Goal: Task Accomplishment & Management: Manage account settings

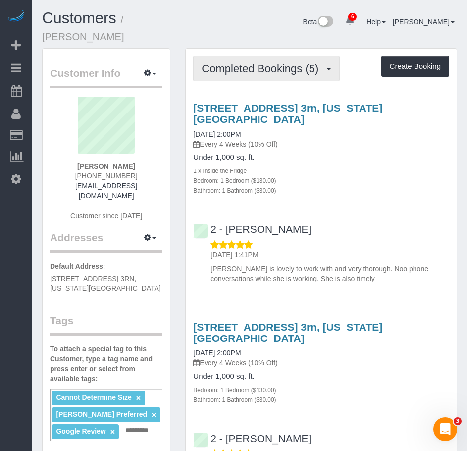
click at [270, 62] on span "Completed Bookings (5)" at bounding box center [263, 68] width 122 height 12
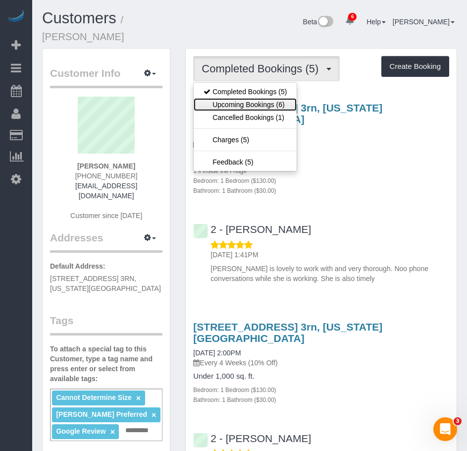
click at [236, 98] on link "Upcoming Bookings (6)" at bounding box center [245, 104] width 103 height 13
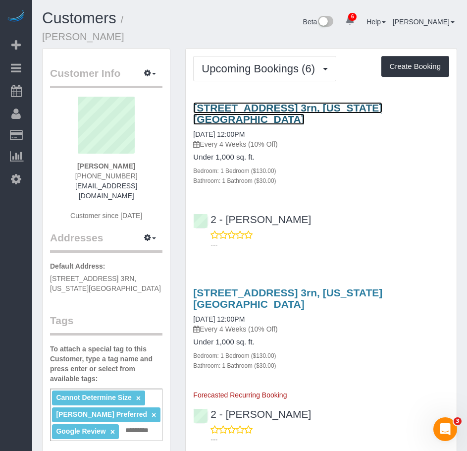
click at [230, 102] on link "359 West 45th Street, Apt. 3rn, New York, NY 10036" at bounding box center [287, 113] width 189 height 23
click at [294, 102] on link "359 West 45th Street, Apt. 3rn, New York, NY 10036" at bounding box center [287, 113] width 189 height 23
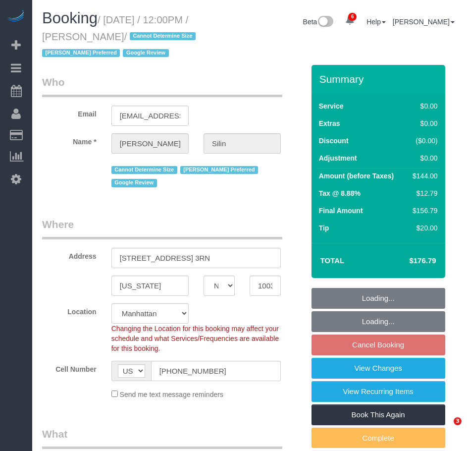
select select "NY"
select select "1"
select select "spot5"
select select "number:89"
select select "number:75"
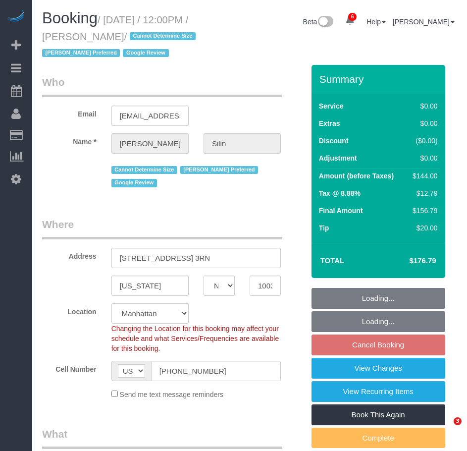
select select "number:15"
select select "number:5"
select select "NY"
select select "1"
select select "spot5"
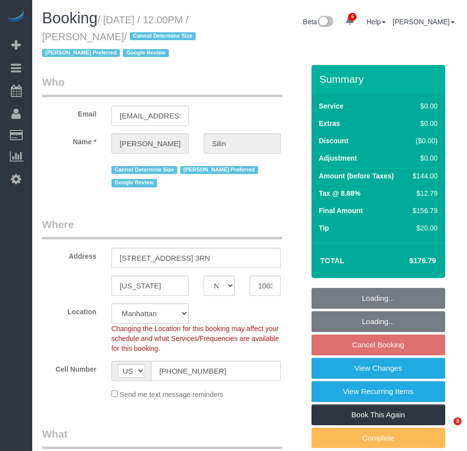
select select "number:89"
select select "number:75"
select select "number:15"
select select "number:5"
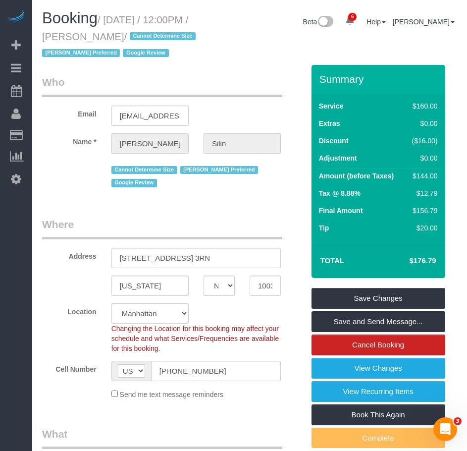
drag, startPoint x: 108, startPoint y: 20, endPoint x: 131, endPoint y: 34, distance: 26.7
click at [131, 34] on small "/ September 03, 2025 / 12:00PM / Dale Silin / Cannot Determine Size Eveling Mer…" at bounding box center [120, 36] width 156 height 45
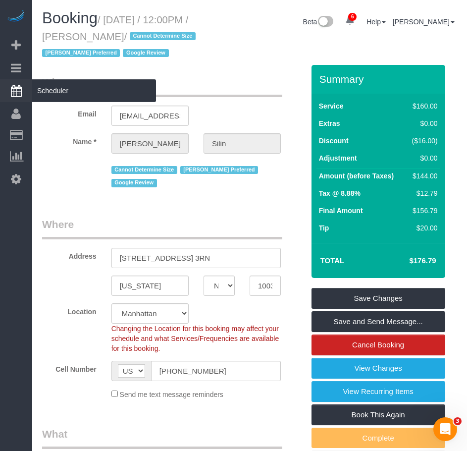
copy small "September 03, 2025 / 12:00PM / Dale Silin"
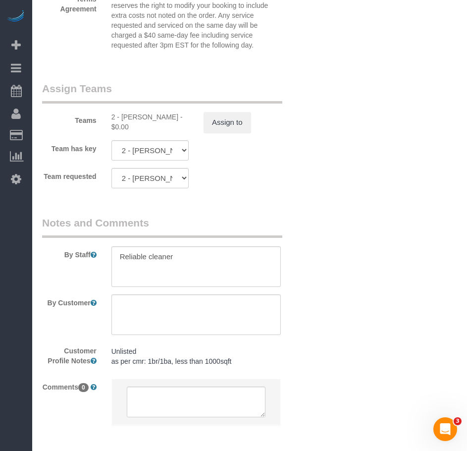
scroll to position [1337, 0]
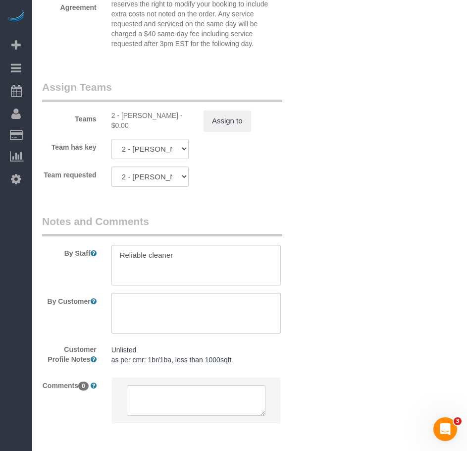
drag, startPoint x: 121, startPoint y: 143, endPoint x: 172, endPoint y: 139, distance: 51.6
click at [172, 130] on div "2 - [PERSON_NAME] - $0.00" at bounding box center [149, 120] width 77 height 20
copy div "Eveling Mercado"
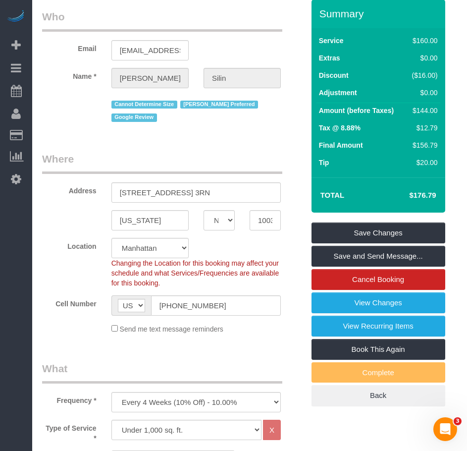
scroll to position [0, 0]
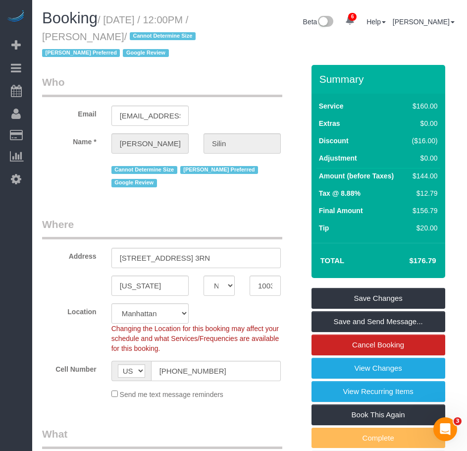
drag, startPoint x: 115, startPoint y: 54, endPoint x: 182, endPoint y: 50, distance: 67.5
click at [120, 50] on span "[PERSON_NAME] Preferred" at bounding box center [81, 53] width 78 height 8
copy span "[PERSON_NAME] Preferred"
click at [179, 91] on legend "Who" at bounding box center [162, 86] width 240 height 22
click at [200, 94] on legend "Who" at bounding box center [162, 86] width 240 height 22
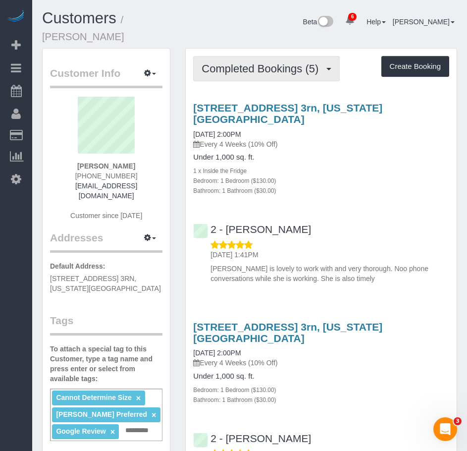
click at [247, 62] on span "Completed Bookings (5)" at bounding box center [263, 68] width 122 height 12
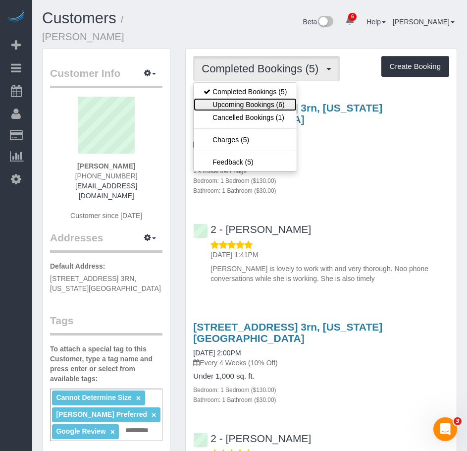
click at [228, 98] on link "Upcoming Bookings (6)" at bounding box center [245, 104] width 103 height 13
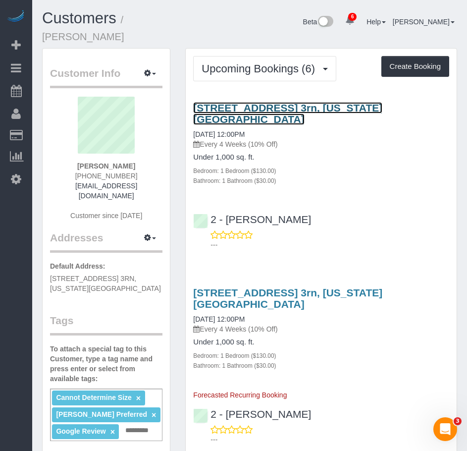
click at [223, 102] on link "359 West 45th Street, Apt. 3rn, New York, NY 10036" at bounding box center [287, 113] width 189 height 23
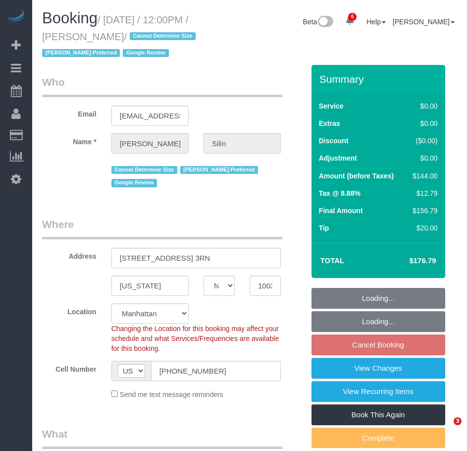
select select "NY"
select select "object:690"
select select "string:stripe-pm_1R07Um4VGloSiKo7wQHwrVf3"
select select "spot5"
select select "number:89"
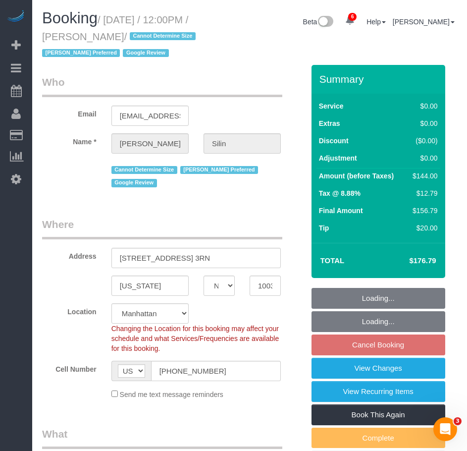
select select "number:75"
select select "number:15"
select select "number:5"
select select "1"
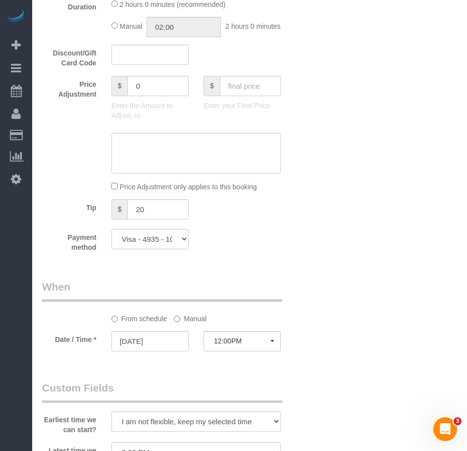
scroll to position [891, 0]
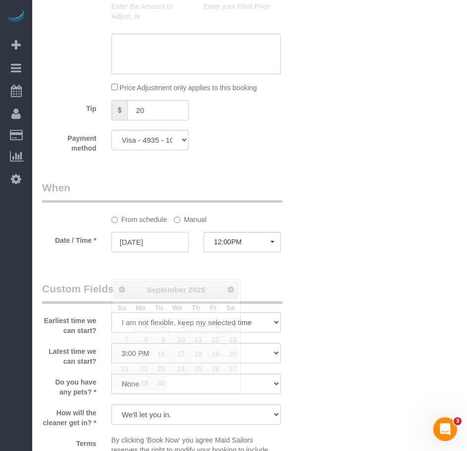
click at [161, 252] on input "[DATE]" at bounding box center [149, 242] width 77 height 20
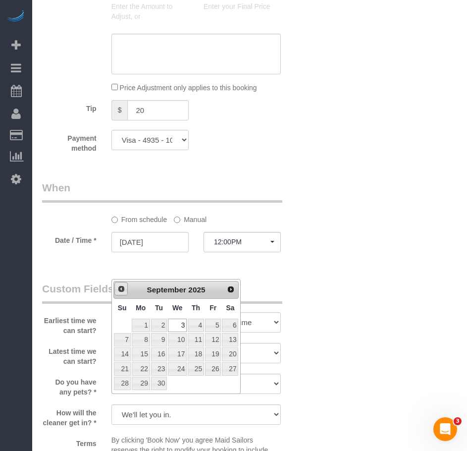
click at [120, 291] on span "Prev" at bounding box center [121, 289] width 8 height 8
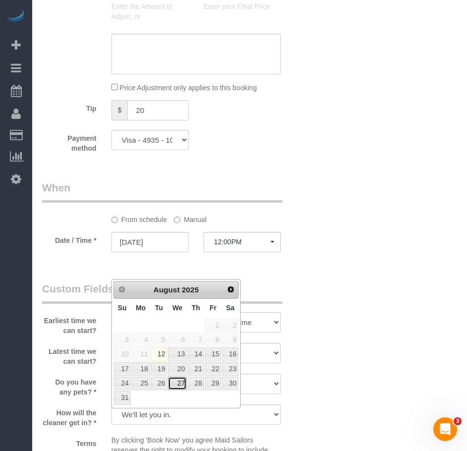
click at [182, 382] on link "27" at bounding box center [177, 382] width 19 height 13
type input "[DATE]"
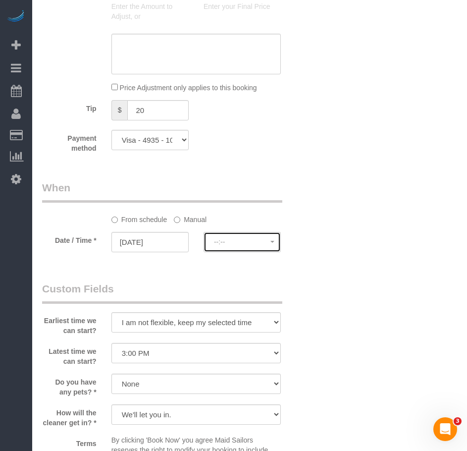
click at [230, 246] on span "--:--" at bounding box center [242, 242] width 56 height 8
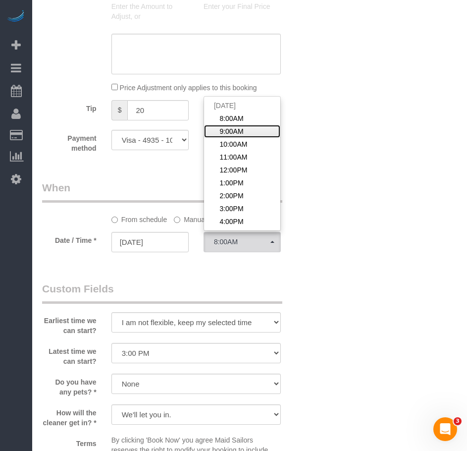
click at [238, 136] on span "9:00AM" at bounding box center [231, 131] width 24 height 10
select select "spot61"
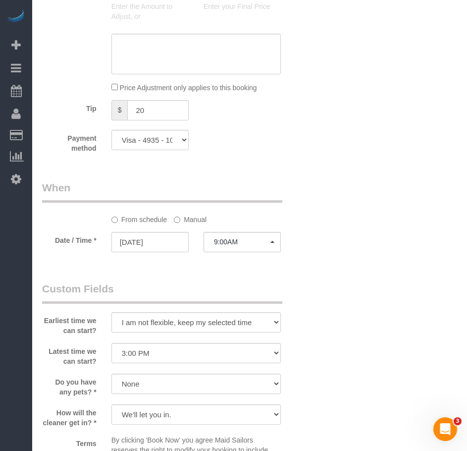
click at [228, 304] on legend "Custom Fields" at bounding box center [162, 292] width 240 height 22
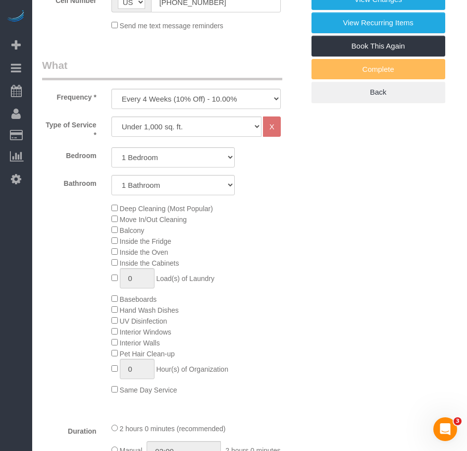
scroll to position [220, 0]
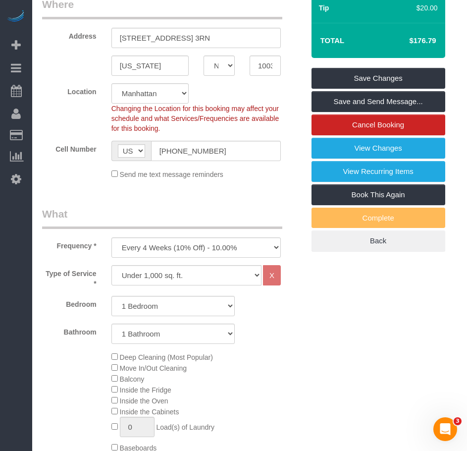
click at [264, 366] on div "Type of Service * Under 1,000 sq. ft. 1,001 - 1,500 sq. ft. 1,500+ sq. ft. Cust…" at bounding box center [173, 414] width 262 height 298
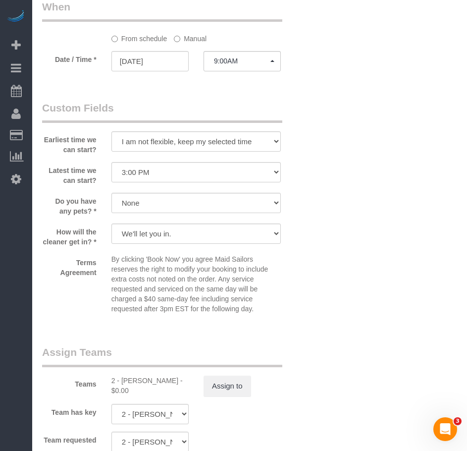
scroll to position [1188, 0]
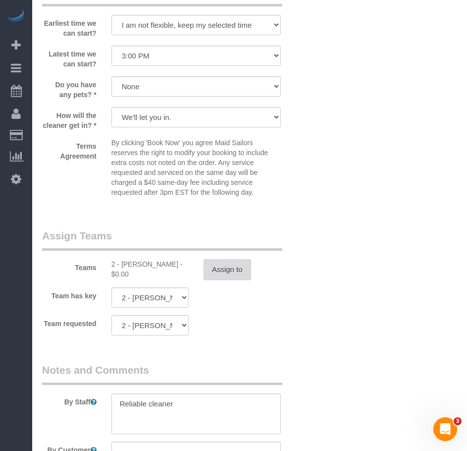
click at [225, 280] on button "Assign to" at bounding box center [228, 269] width 48 height 21
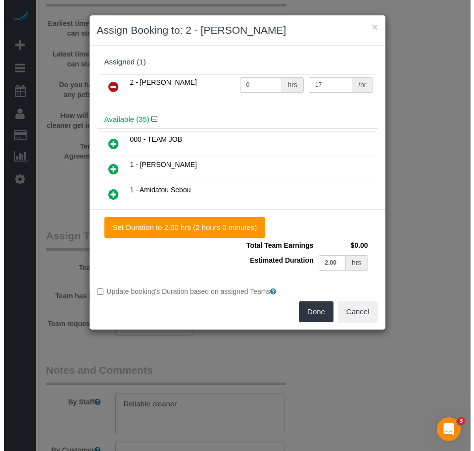
scroll to position [1185, 0]
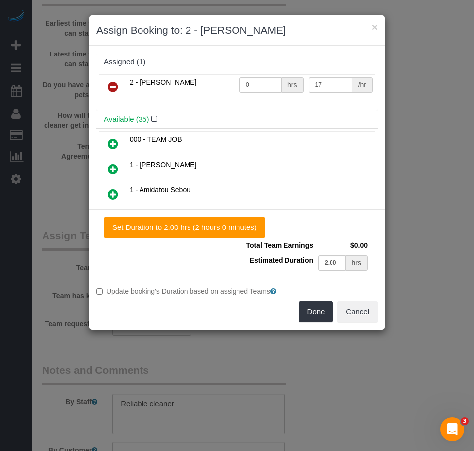
click at [113, 87] on icon at bounding box center [113, 87] width 10 height 12
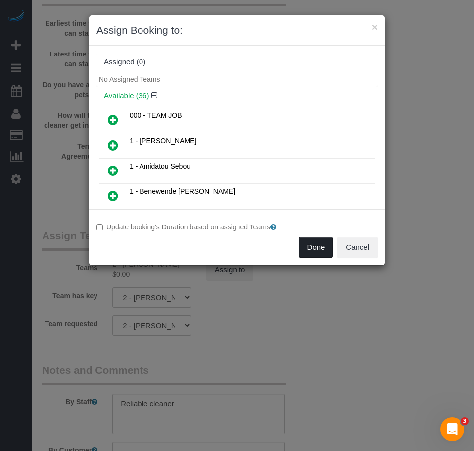
click at [312, 248] on button "Done" at bounding box center [316, 247] width 35 height 21
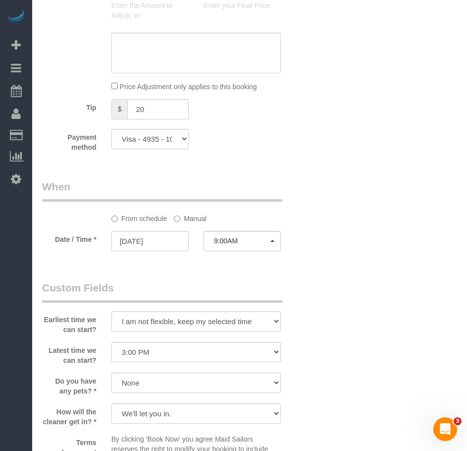
scroll to position [891, 0]
click at [161, 300] on div "Who Email [EMAIL_ADDRESS][DOMAIN_NAME] Name * [PERSON_NAME][GEOGRAPHIC_DATA] Ca…" at bounding box center [173, 40] width 277 height 1732
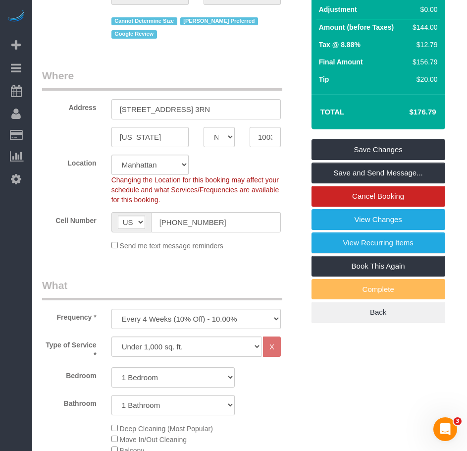
scroll to position [99, 0]
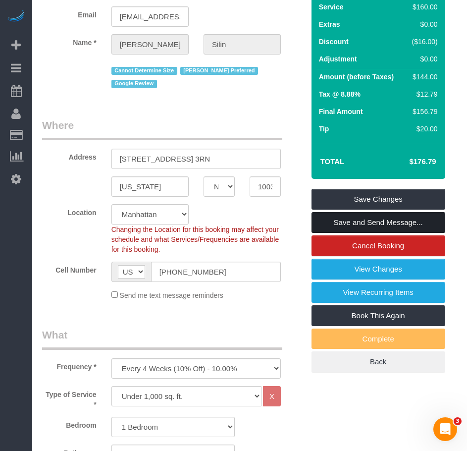
click at [365, 233] on link "Save and Send Message..." at bounding box center [378, 222] width 134 height 21
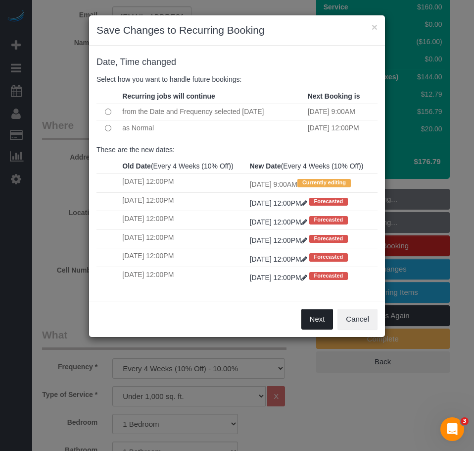
click at [313, 329] on button "Next" at bounding box center [318, 318] width 32 height 21
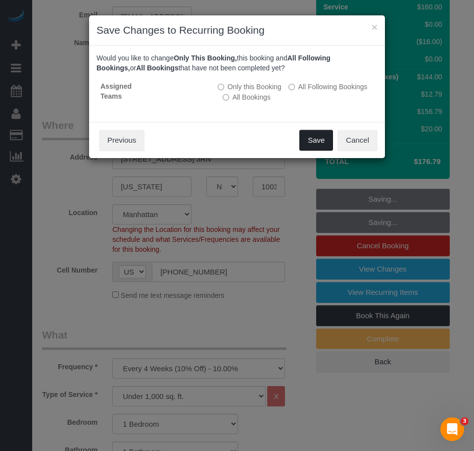
click at [312, 142] on button "Save" at bounding box center [317, 140] width 34 height 21
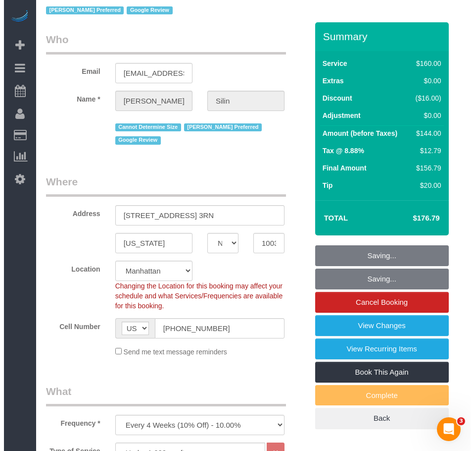
scroll to position [0, 0]
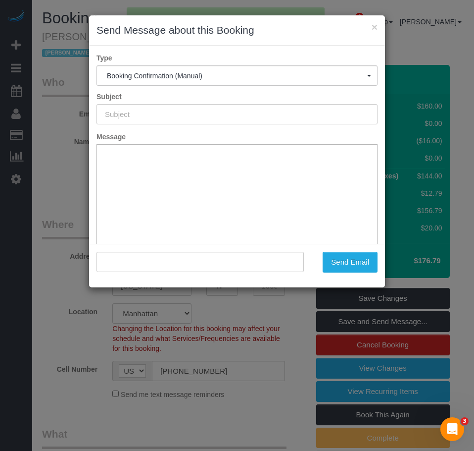
type input "Cleaning Confirmed for [DATE] 9:00am"
type input ""[PERSON_NAME]" <[EMAIL_ADDRESS][DOMAIN_NAME]>"
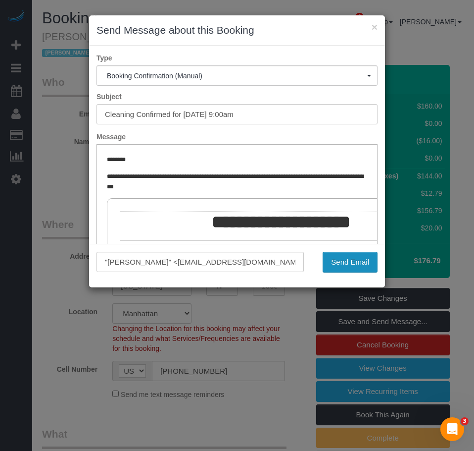
click at [339, 265] on button "Send Email" at bounding box center [350, 262] width 55 height 21
